Goal: Task Accomplishment & Management: Manage account settings

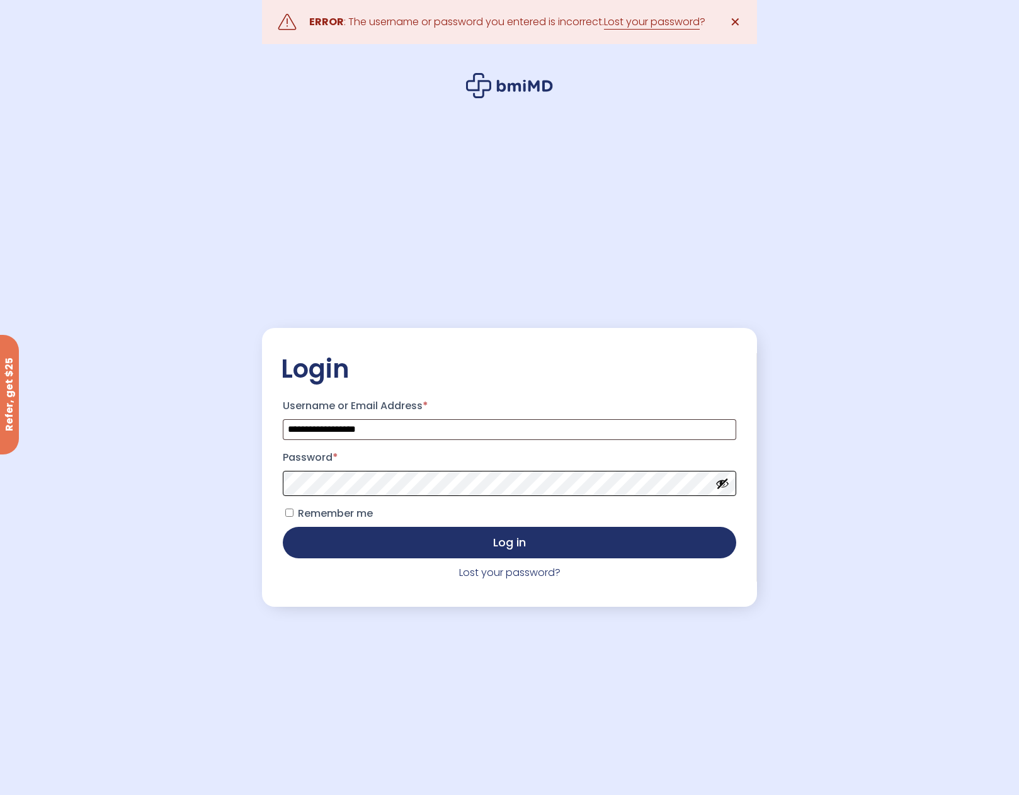
click at [283, 527] on button "Log in" at bounding box center [509, 542] width 453 height 31
click at [283, 526] on button "Log in" at bounding box center [509, 541] width 453 height 31
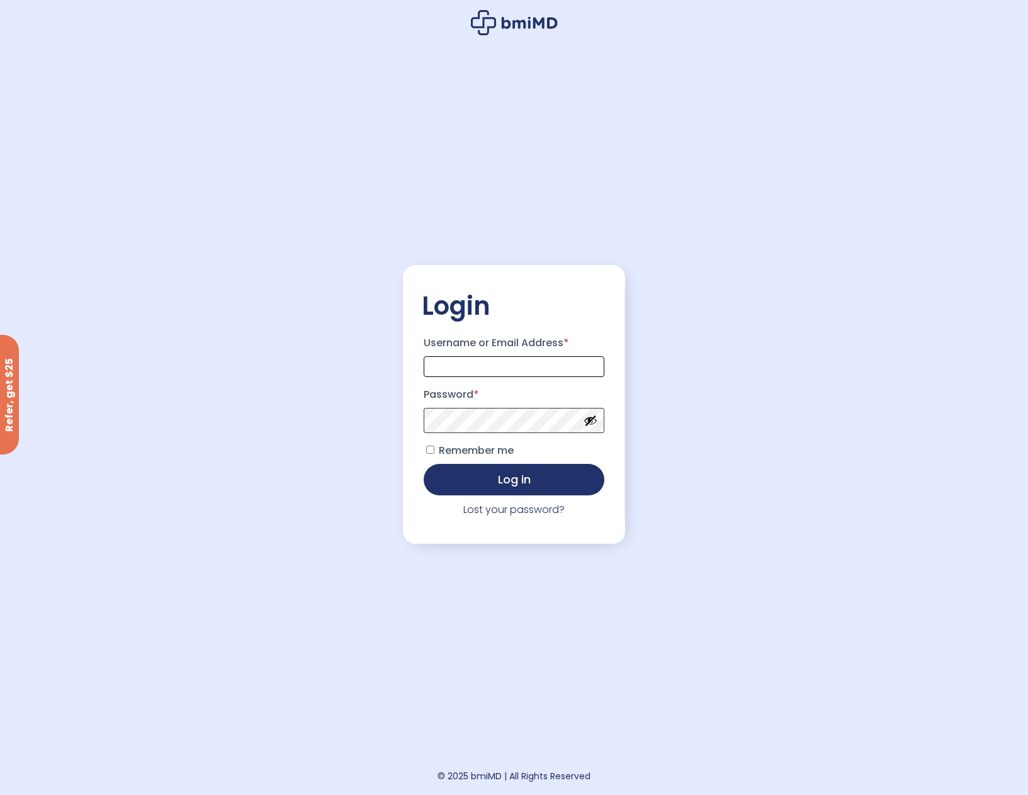
click at [460, 358] on input "Username or Email Address *" at bounding box center [514, 366] width 181 height 21
type input "**********"
click at [504, 514] on link "Lost your password?" at bounding box center [514, 510] width 101 height 14
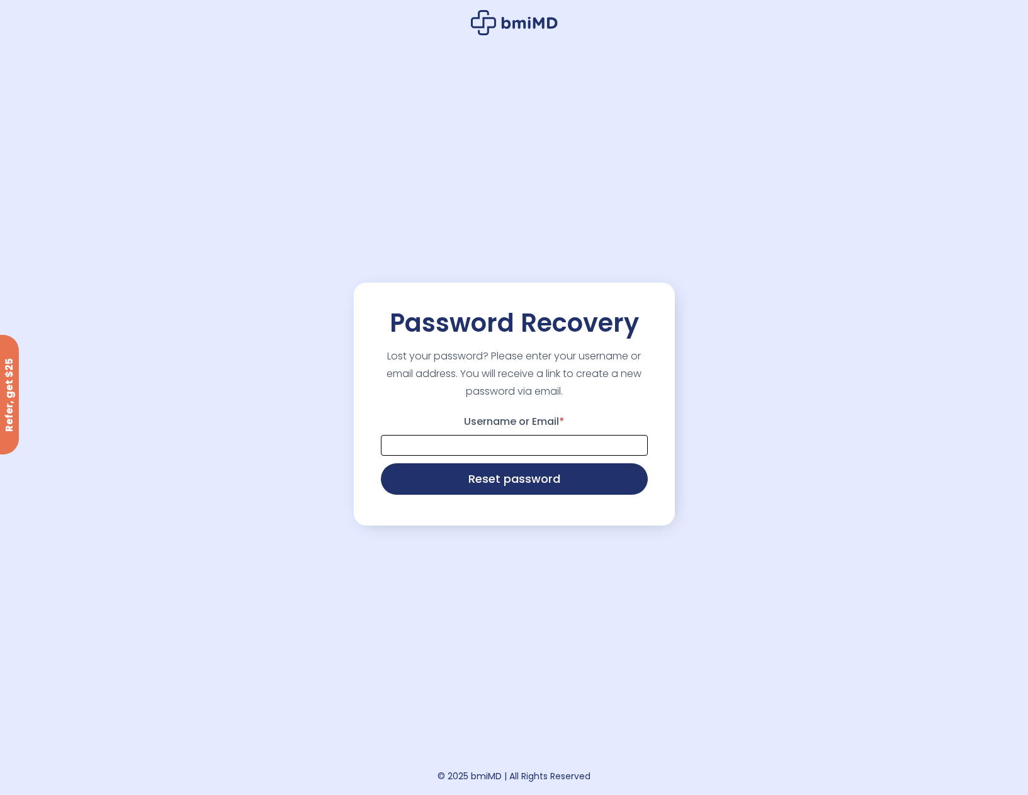
click at [518, 436] on input "Username or Email *" at bounding box center [514, 445] width 267 height 21
type input "**********"
click at [510, 483] on button "Reset password" at bounding box center [514, 477] width 267 height 31
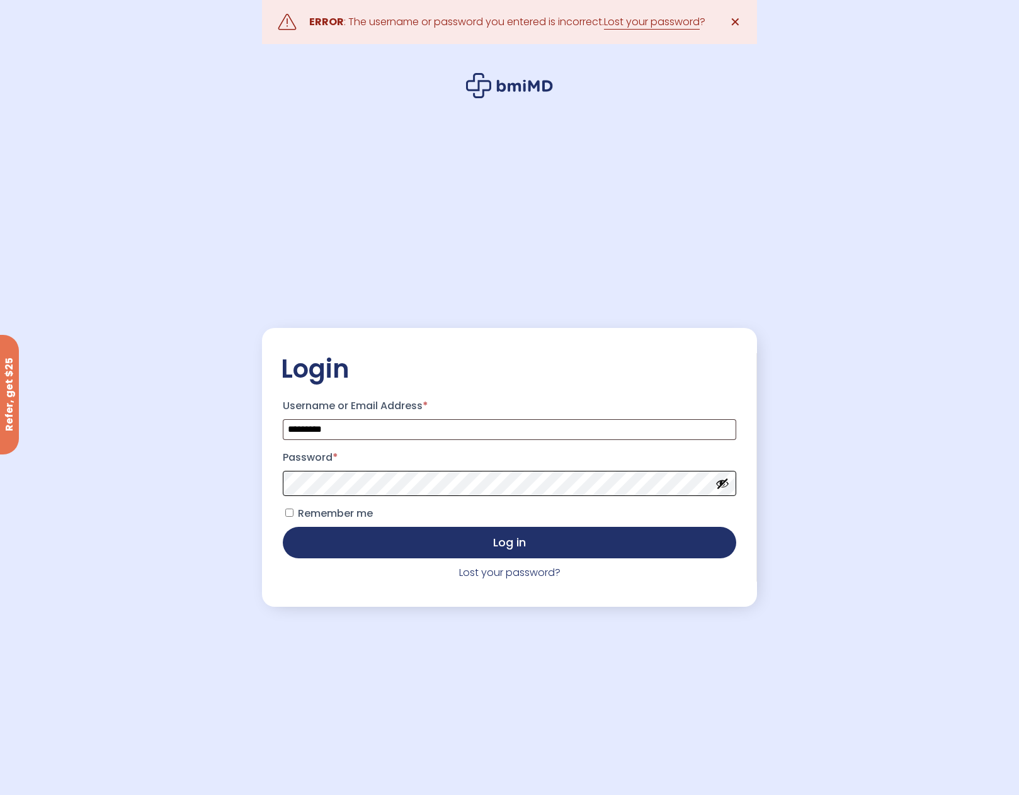
click at [283, 527] on button "Log in" at bounding box center [509, 542] width 453 height 31
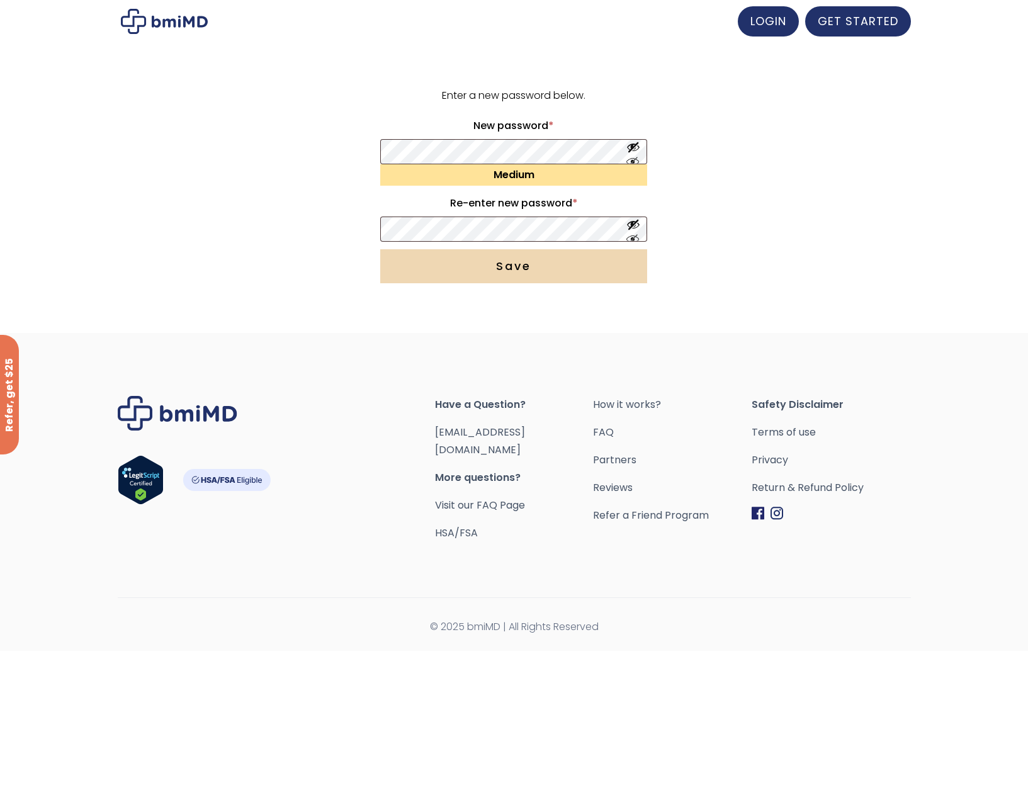
click at [480, 275] on button "Save" at bounding box center [513, 266] width 267 height 34
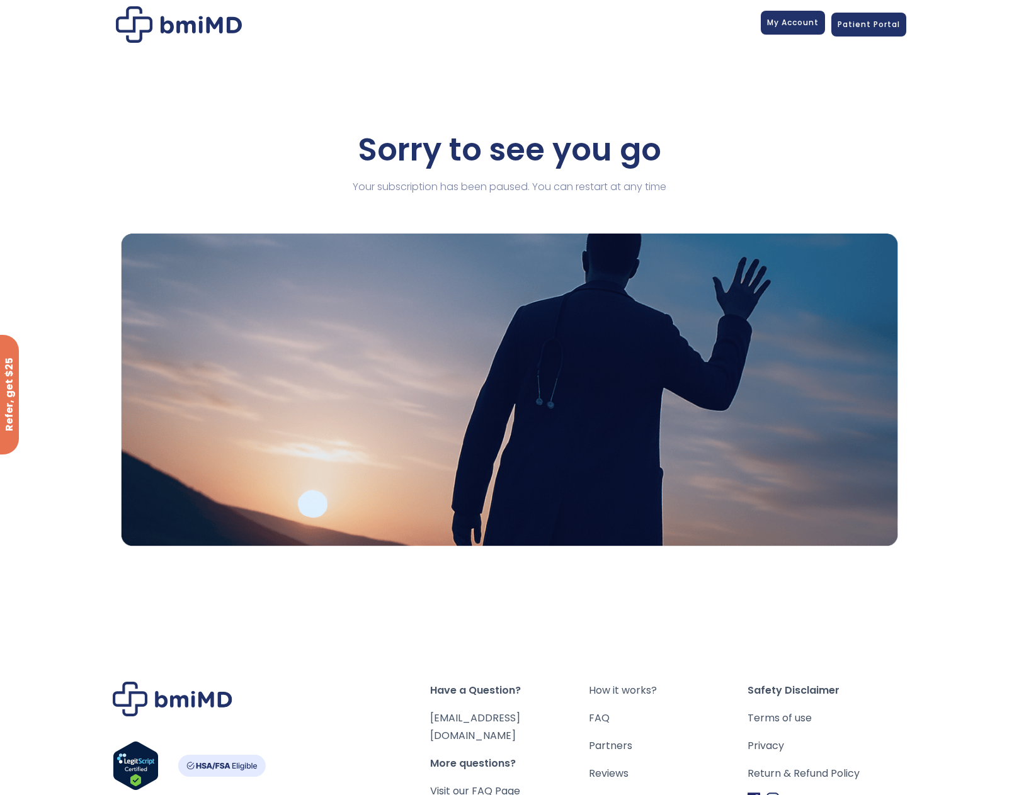
click at [811, 26] on span "My Account" at bounding box center [793, 22] width 52 height 11
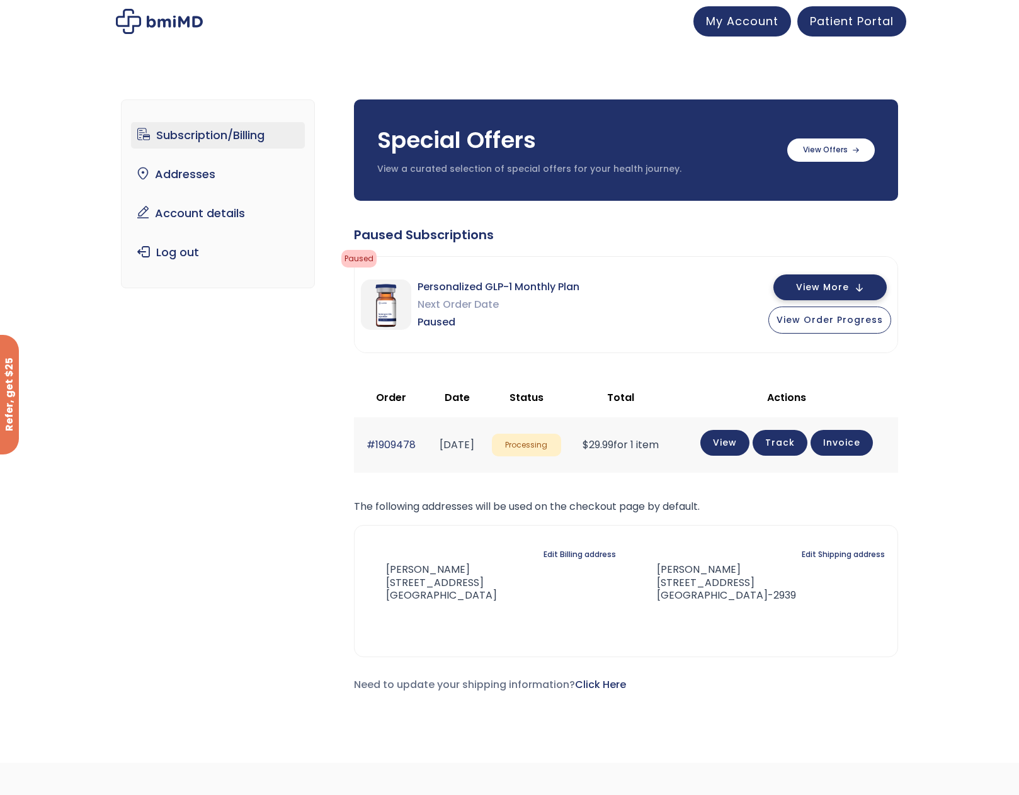
click at [866, 298] on button "View More" at bounding box center [829, 288] width 113 height 26
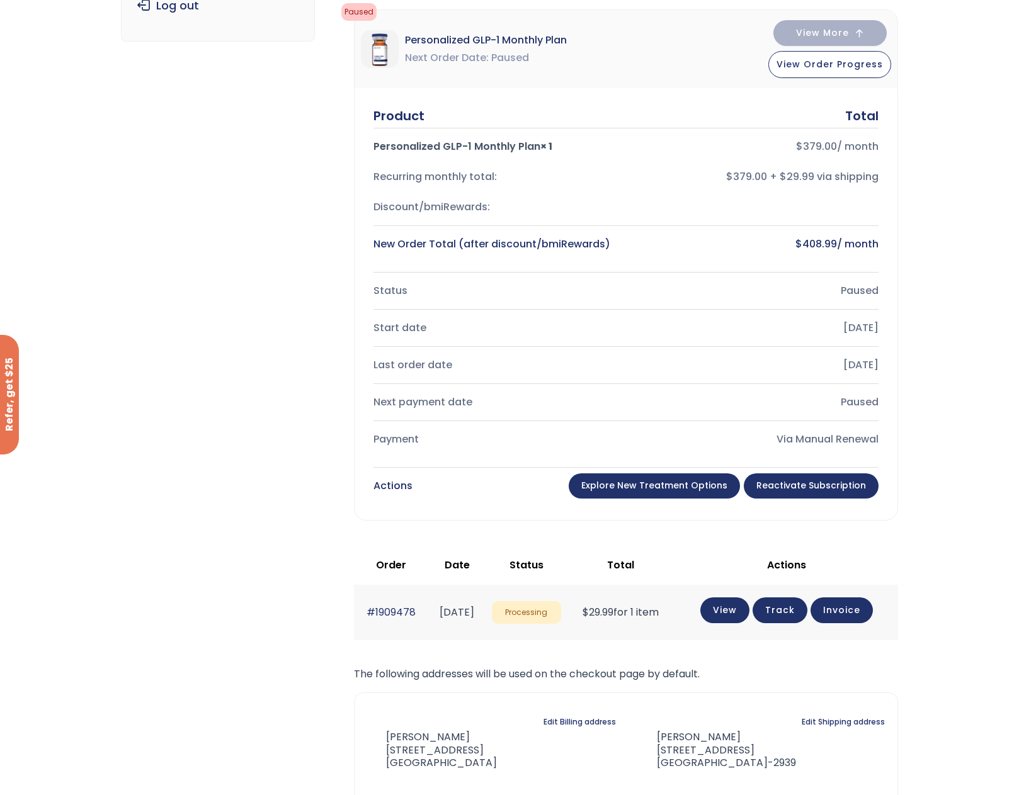
scroll to position [252, 0]
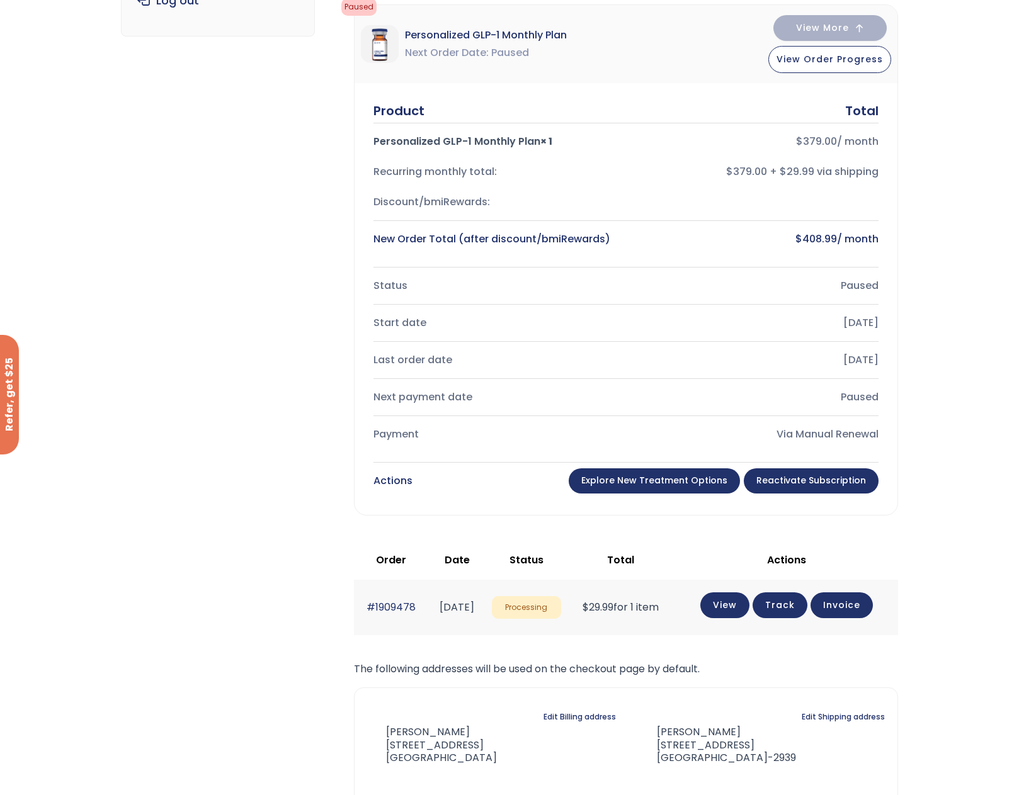
click at [663, 479] on link "Explore New Treatment Options" at bounding box center [654, 481] width 171 height 25
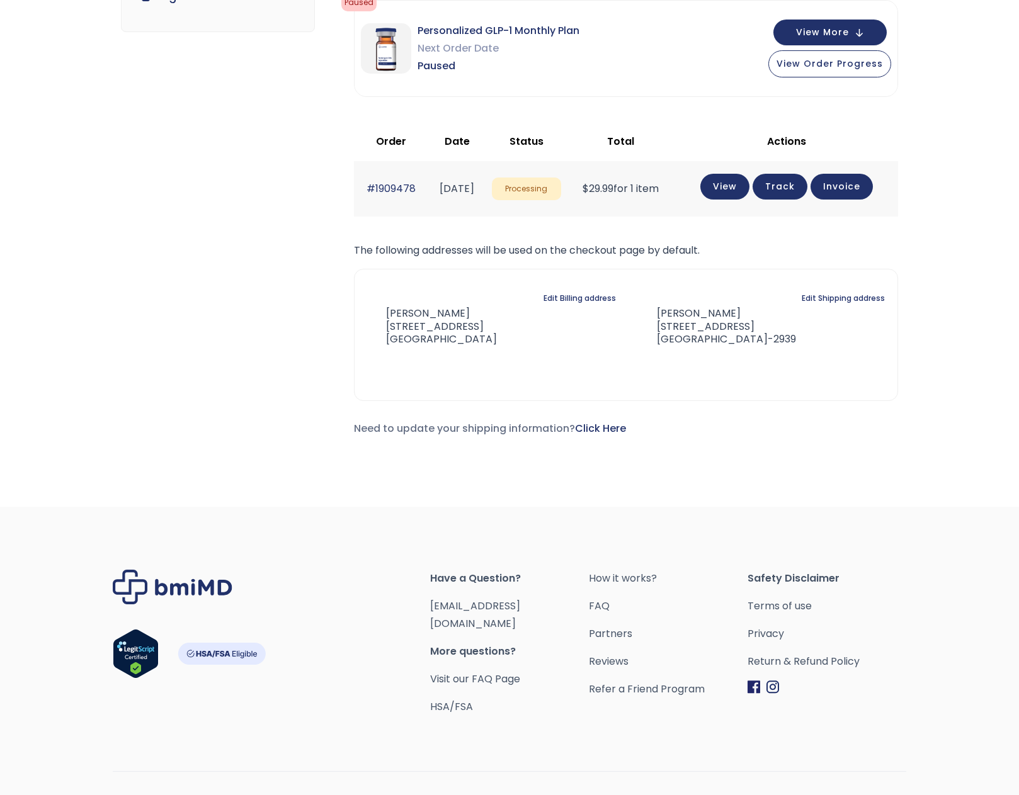
scroll to position [252, 0]
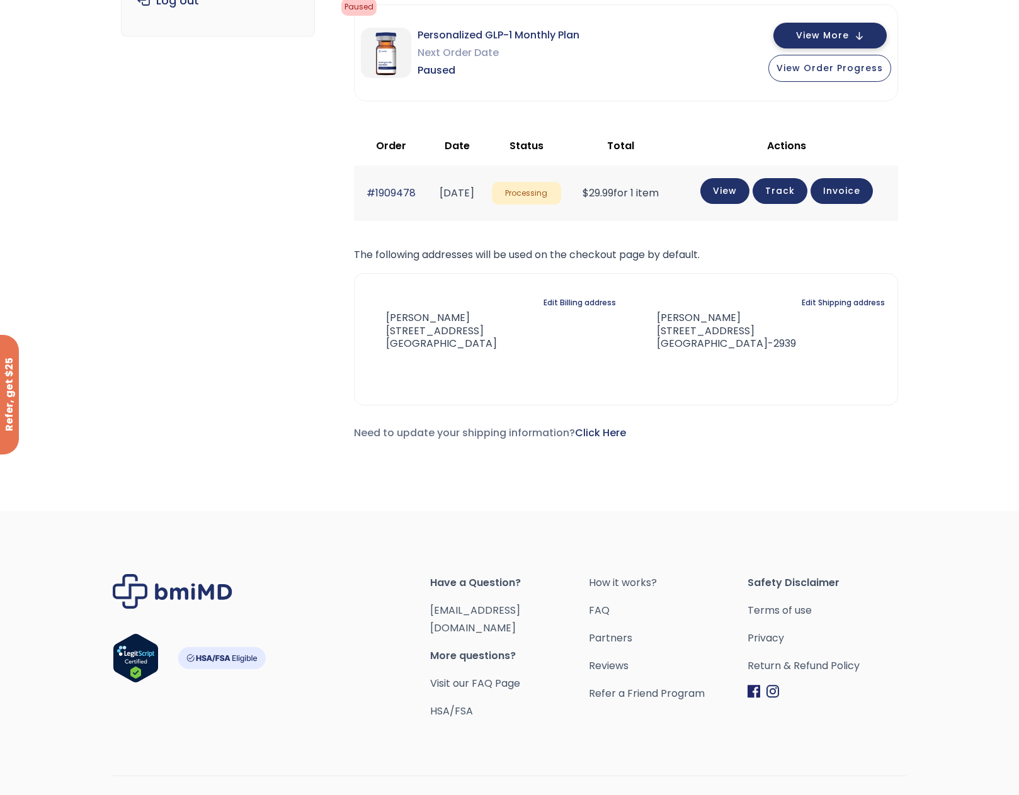
click at [862, 37] on button "View More" at bounding box center [829, 36] width 113 height 26
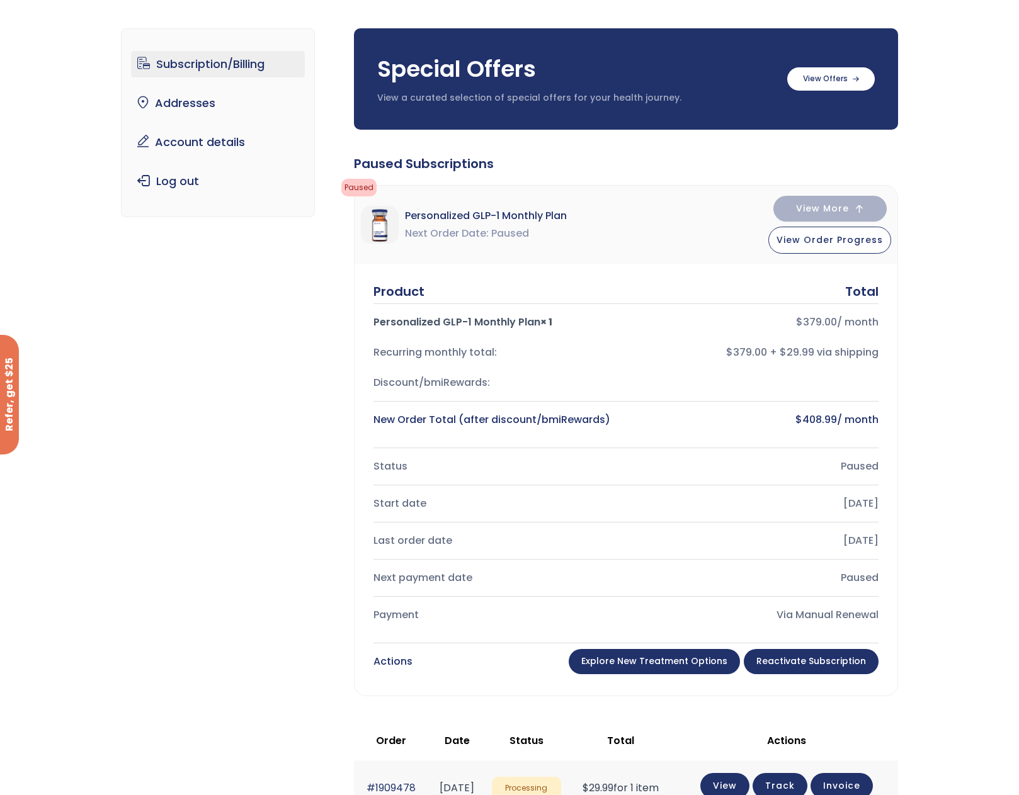
scroll to position [0, 0]
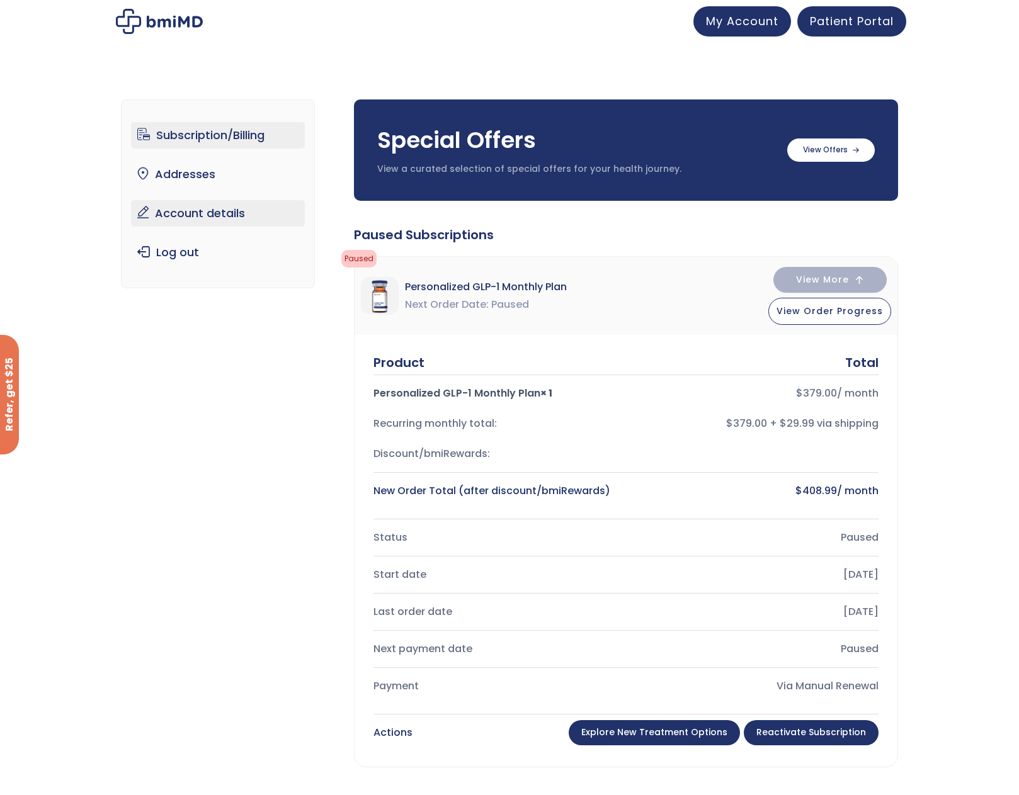
click at [217, 212] on link "Account details" at bounding box center [218, 213] width 174 height 26
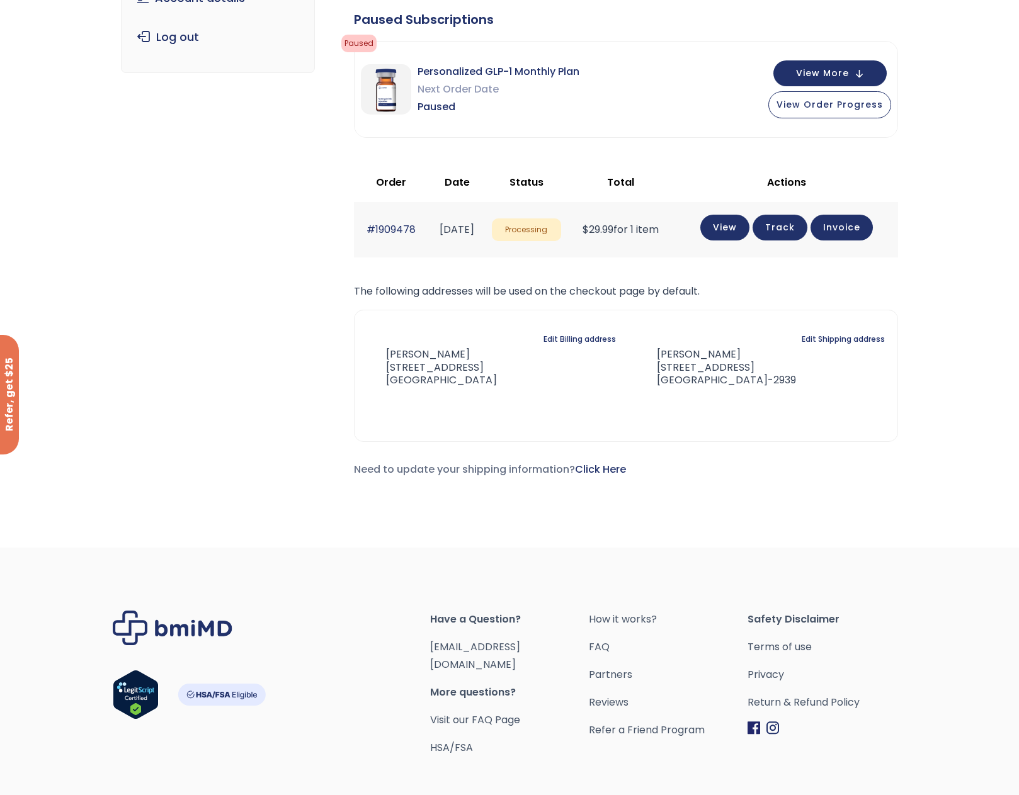
scroll to position [252, 0]
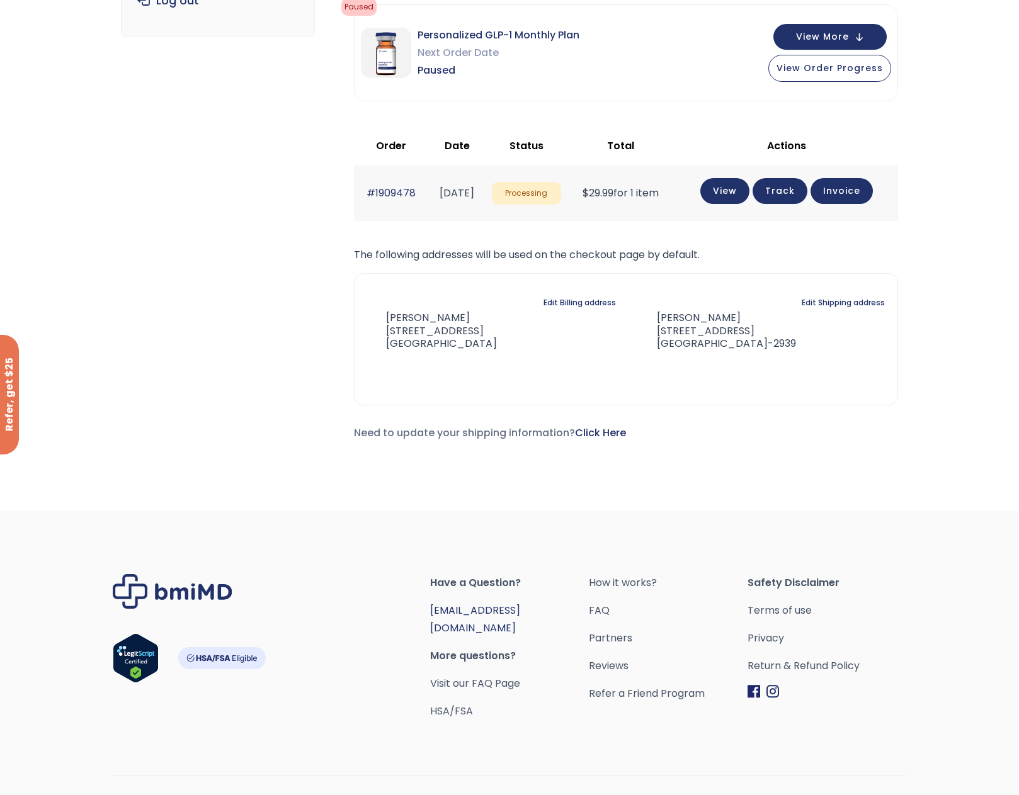
click at [482, 613] on link "[EMAIL_ADDRESS][DOMAIN_NAME]" at bounding box center [475, 619] width 90 height 32
drag, startPoint x: 536, startPoint y: 612, endPoint x: 432, endPoint y: 610, distance: 103.9
click at [432, 610] on span "[EMAIL_ADDRESS][DOMAIN_NAME]" at bounding box center [509, 619] width 159 height 35
copy link "[EMAIL_ADDRESS][DOMAIN_NAME]"
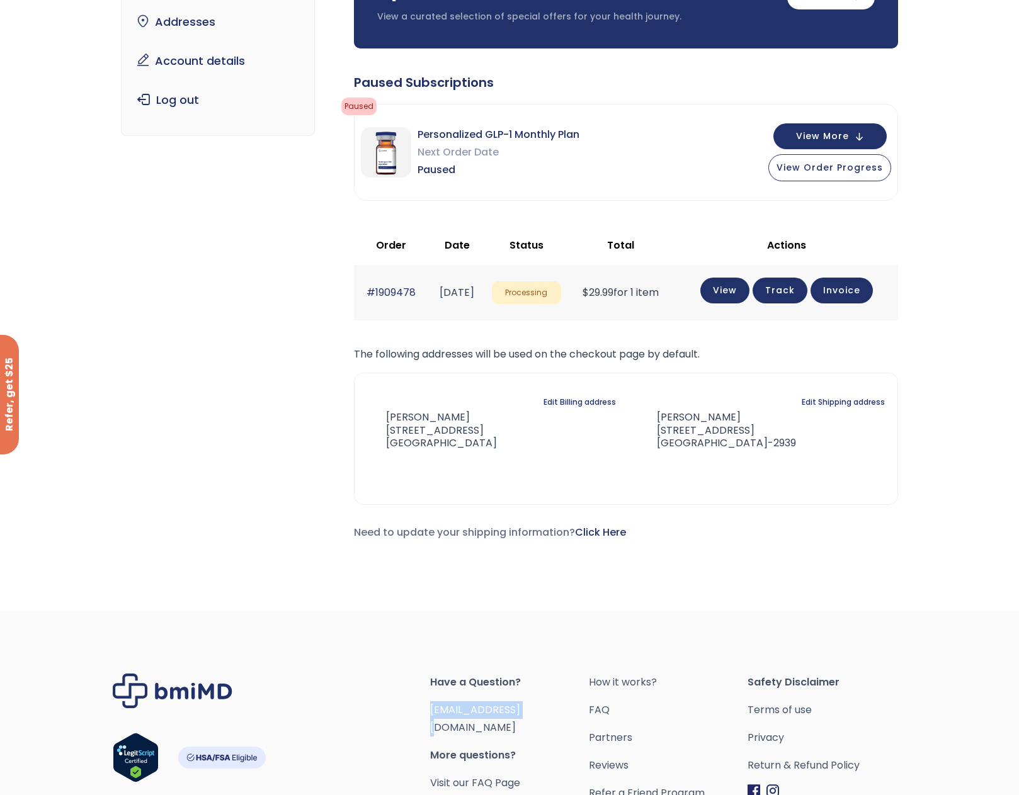
scroll to position [0, 0]
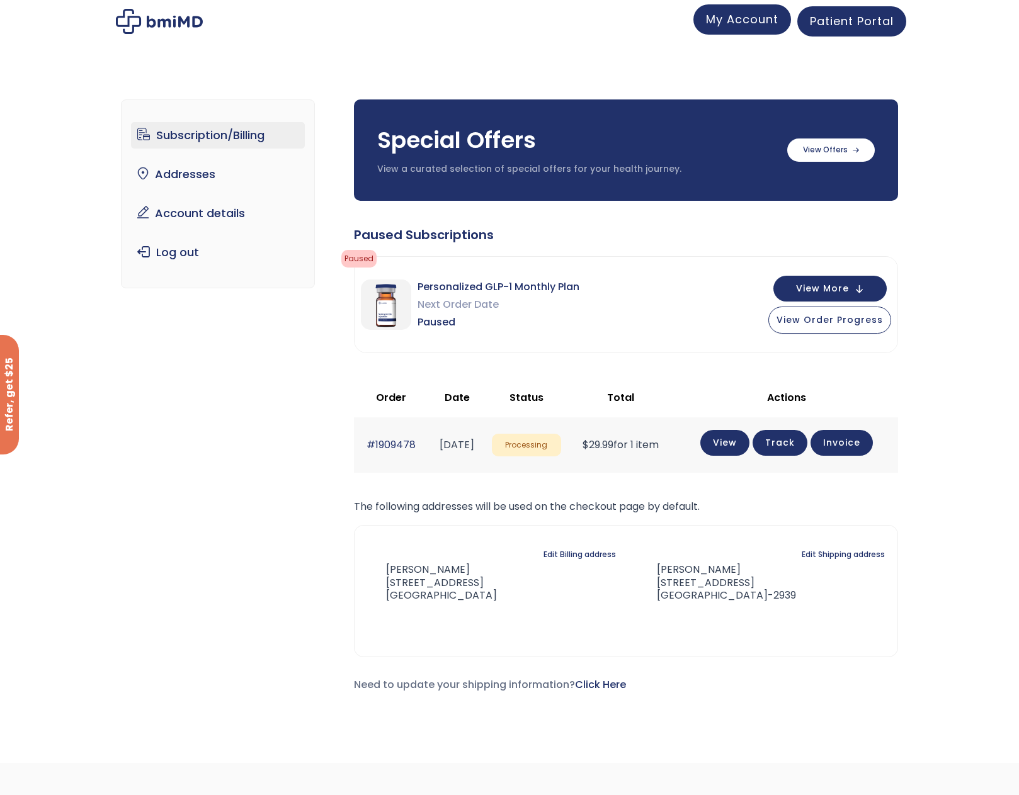
click at [729, 18] on span "My Account" at bounding box center [742, 19] width 72 height 16
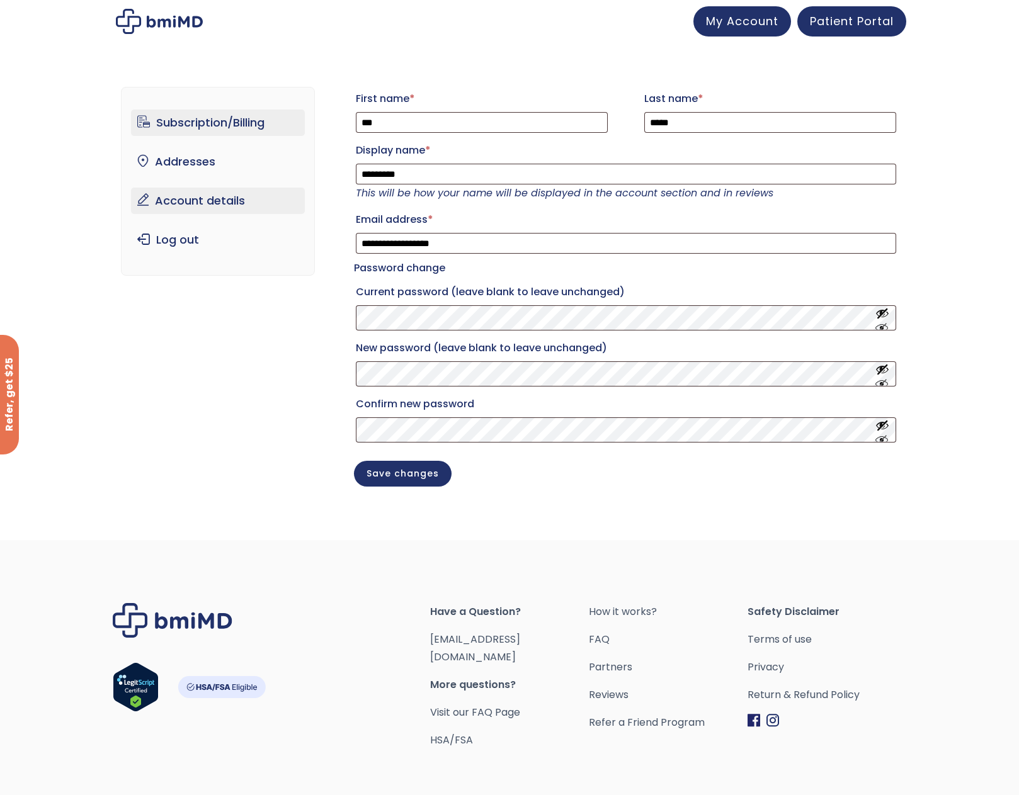
click at [219, 120] on link "Subscription/Billing" at bounding box center [218, 123] width 174 height 26
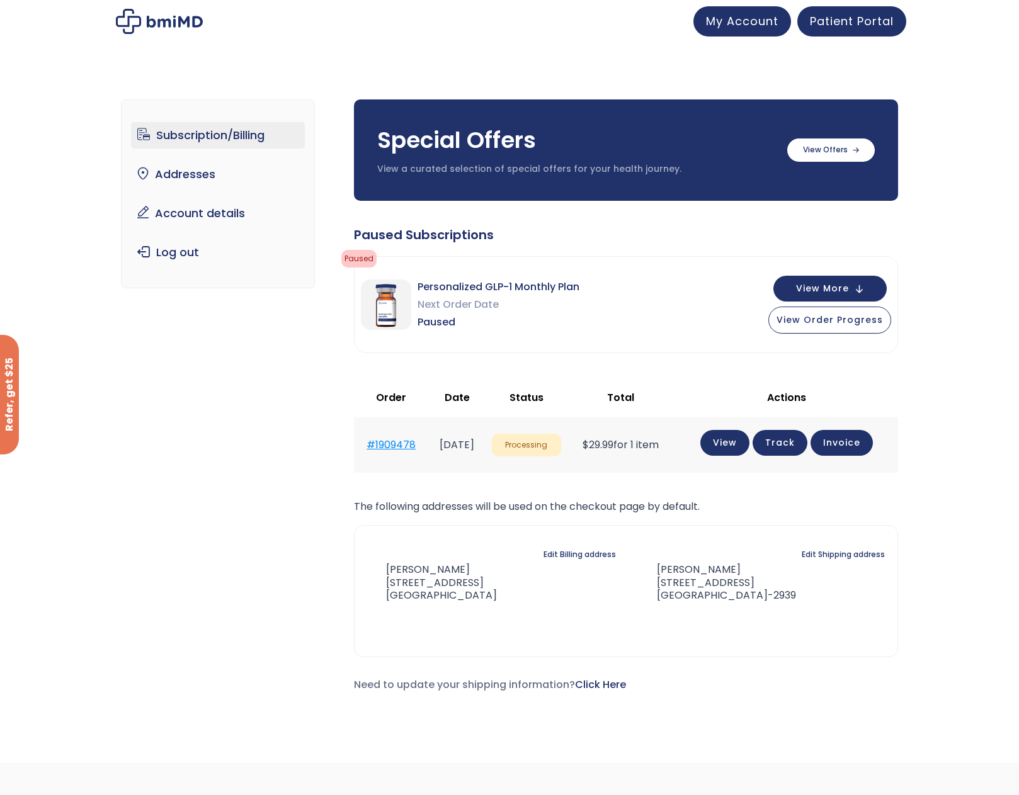
drag, startPoint x: 416, startPoint y: 445, endPoint x: 363, endPoint y: 442, distance: 52.3
click at [363, 442] on td "#1909478" at bounding box center [391, 445] width 74 height 55
copy link "#1909478"
click at [844, 20] on span "Patient Portal" at bounding box center [852, 19] width 84 height 16
